Goal: Task Accomplishment & Management: Complete application form

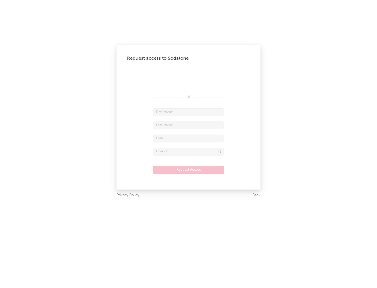
click at [189, 112] on input "text" at bounding box center [188, 112] width 71 height 8
type input "[PERSON_NAME]"
click at [189, 125] on input "text" at bounding box center [188, 126] width 71 height 8
type input "[PERSON_NAME]"
click at [189, 138] on input "text" at bounding box center [188, 139] width 71 height 8
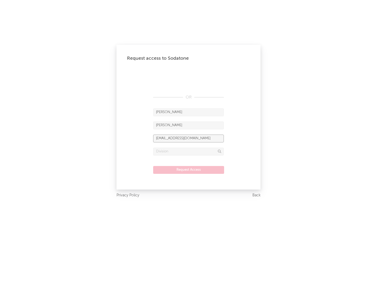
type input "[EMAIL_ADDRESS][DOMAIN_NAME]"
click at [189, 151] on input "text" at bounding box center [188, 152] width 71 height 8
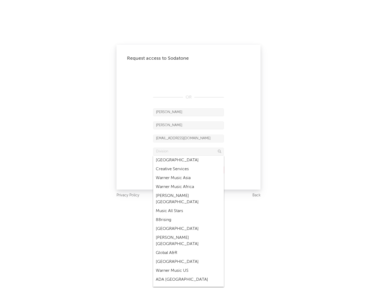
click at [189, 207] on div "Music All Stars" at bounding box center [188, 211] width 71 height 9
type input "Music All Stars"
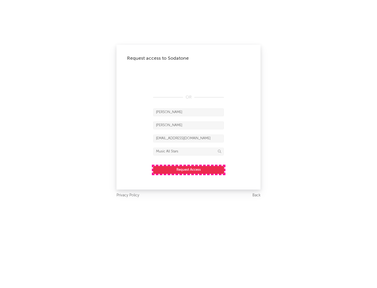
click at [189, 170] on button "Request Access" at bounding box center [188, 170] width 71 height 8
